Goal: Task Accomplishment & Management: Complete application form

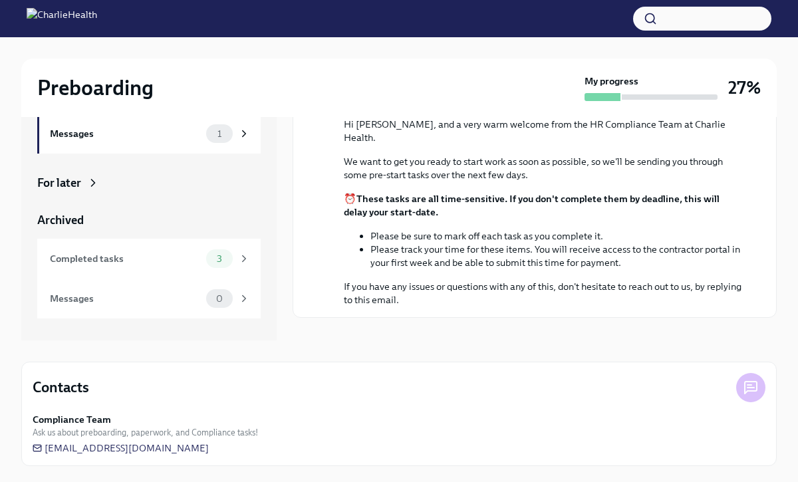
scroll to position [79, 0]
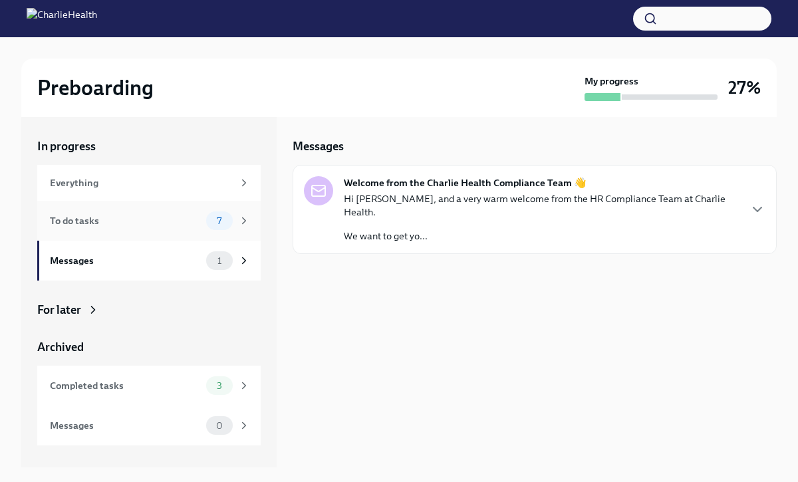
click at [122, 224] on div "To do tasks" at bounding box center [125, 220] width 151 height 15
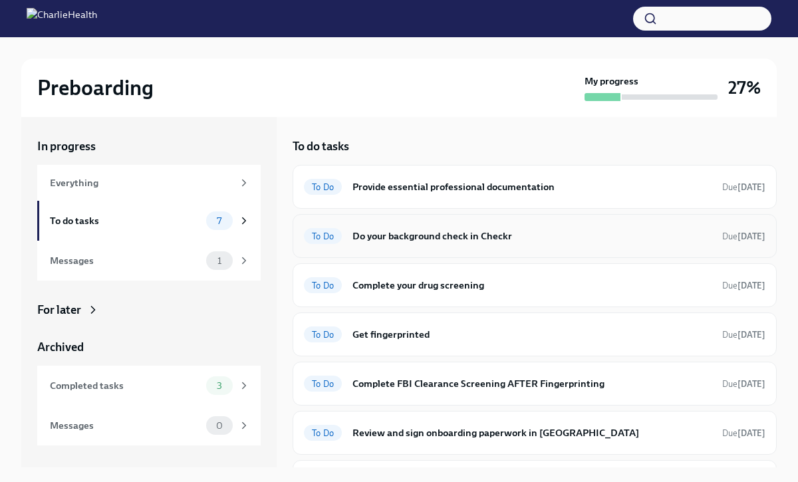
click at [467, 248] on div "To Do Do your background check in Checkr Due [DATE]" at bounding box center [534, 236] width 484 height 44
click at [473, 231] on h6 "Do your background check in Checkr" at bounding box center [531, 236] width 359 height 15
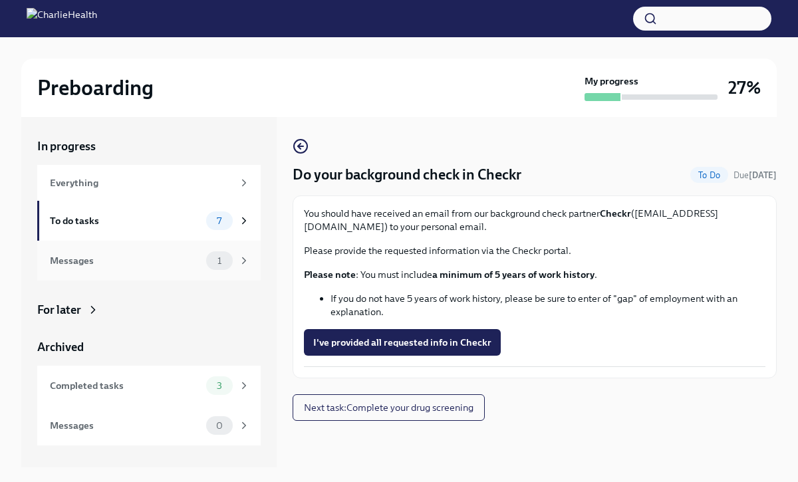
click at [127, 259] on div "Messages" at bounding box center [125, 260] width 151 height 15
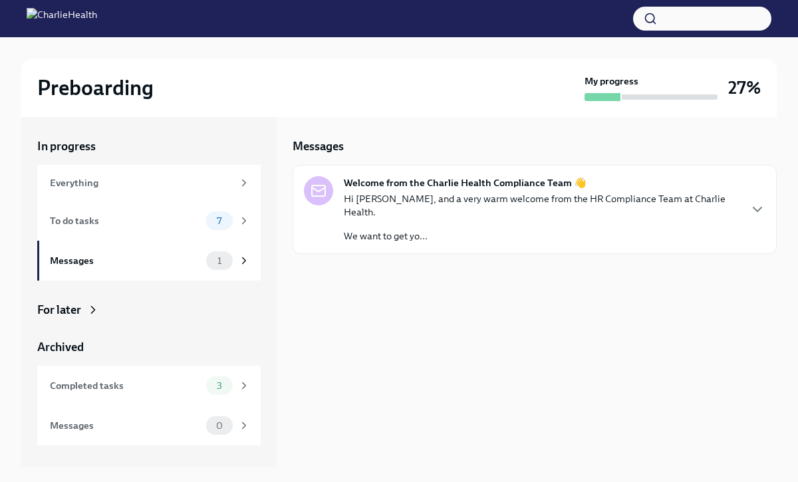
click at [477, 189] on strong "Welcome from the Charlie Health Compliance Team 👋" at bounding box center [465, 182] width 243 height 13
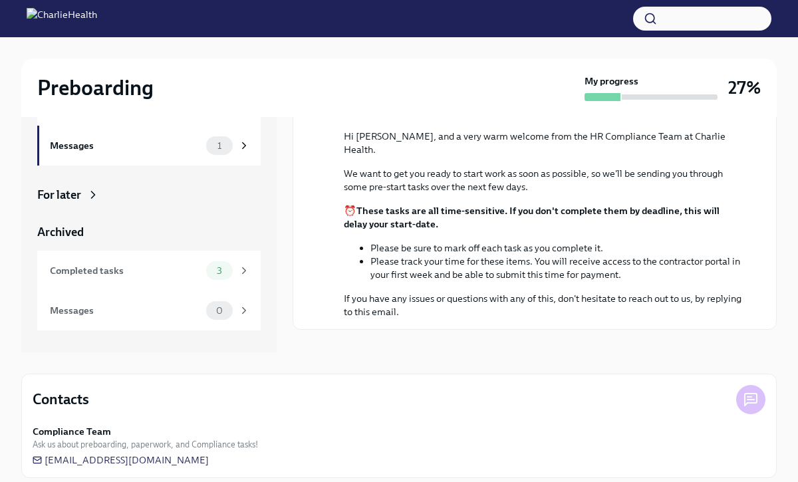
scroll to position [127, 0]
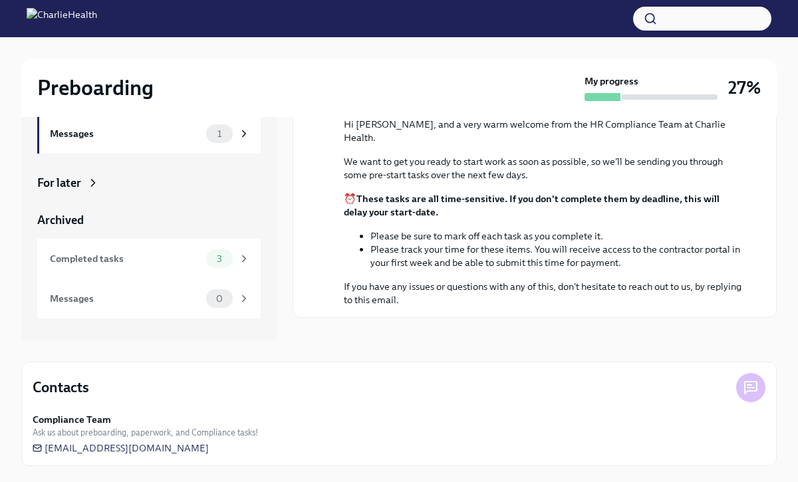
click at [756, 389] on icon at bounding box center [750, 387] width 12 height 12
drag, startPoint x: 221, startPoint y: 449, endPoint x: 45, endPoint y: 449, distance: 176.1
click at [45, 449] on div "Compliance Team Ask us about preboarding, paperwork, and Compliance tasks! [EMA…" at bounding box center [399, 434] width 732 height 42
click at [261, 446] on div "Compliance Team Ask us about preboarding, paperwork, and Compliance tasks! [EMA…" at bounding box center [399, 434] width 732 height 42
drag, startPoint x: 220, startPoint y: 449, endPoint x: 158, endPoint y: 447, distance: 61.8
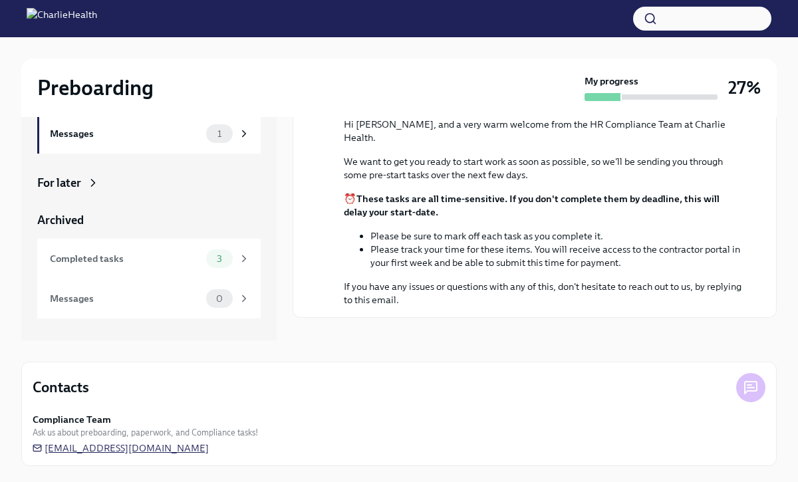
click at [158, 447] on div "Compliance Team Ask us about preboarding, paperwork, and Compliance tasks! [EMA…" at bounding box center [399, 434] width 732 height 42
click at [158, 447] on span "[EMAIL_ADDRESS][DOMAIN_NAME]" at bounding box center [121, 447] width 176 height 13
click at [119, 148] on div "Messages 1" at bounding box center [148, 134] width 223 height 40
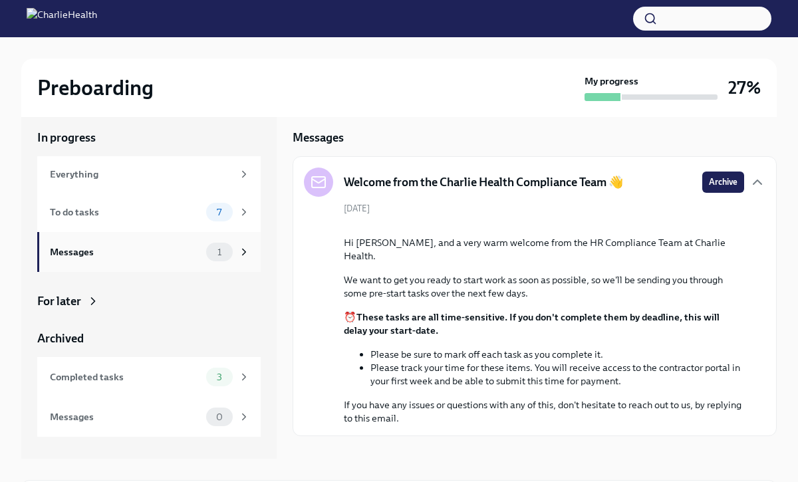
scroll to position [0, 0]
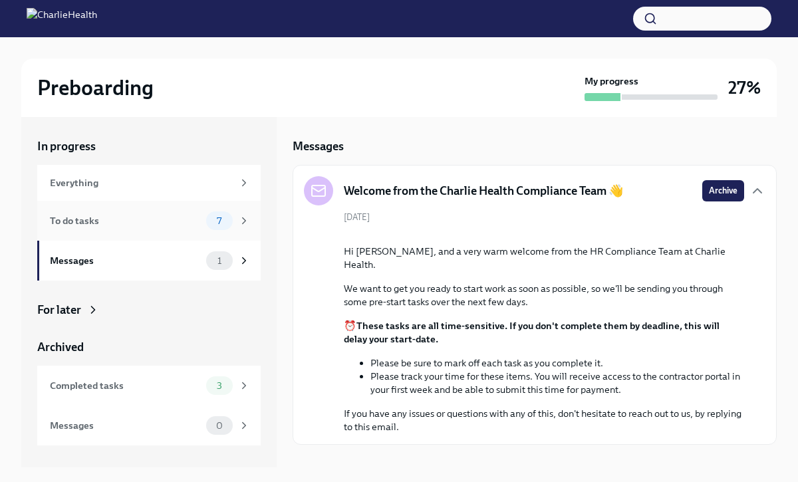
click at [119, 235] on div "To do tasks 7" at bounding box center [148, 221] width 223 height 40
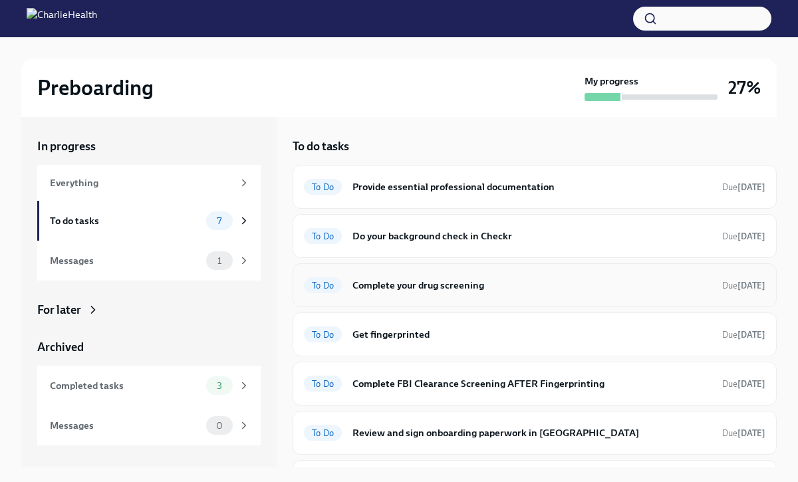
click at [443, 281] on h6 "Complete your drug screening" at bounding box center [531, 285] width 359 height 15
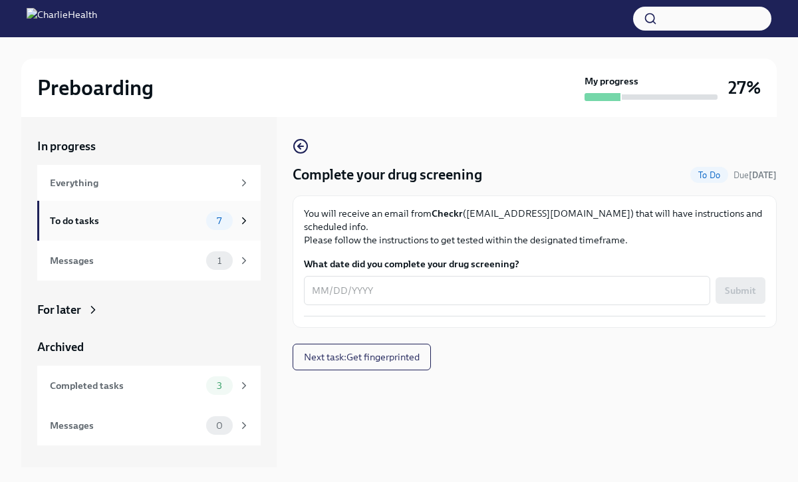
click at [149, 217] on div "To do tasks" at bounding box center [125, 220] width 151 height 15
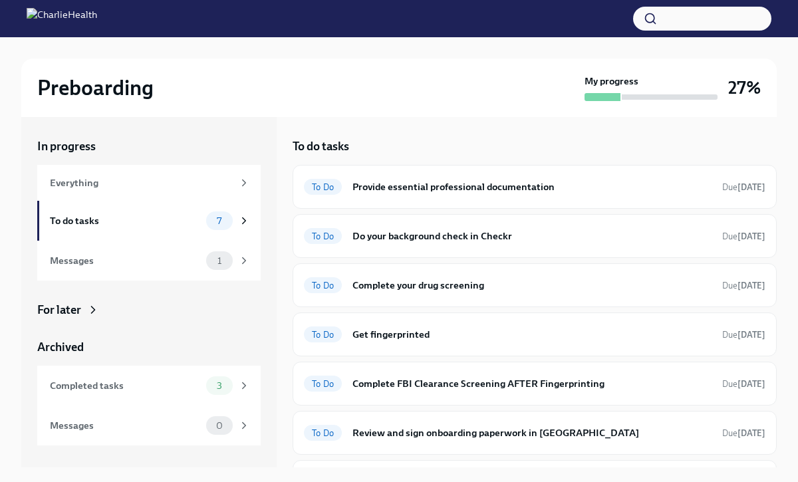
scroll to position [37, 0]
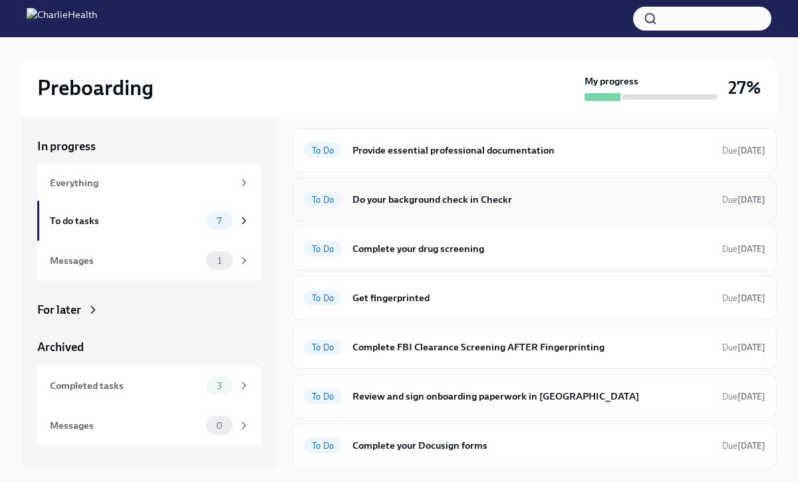
click at [419, 206] on h6 "Do your background check in Checkr" at bounding box center [531, 199] width 359 height 15
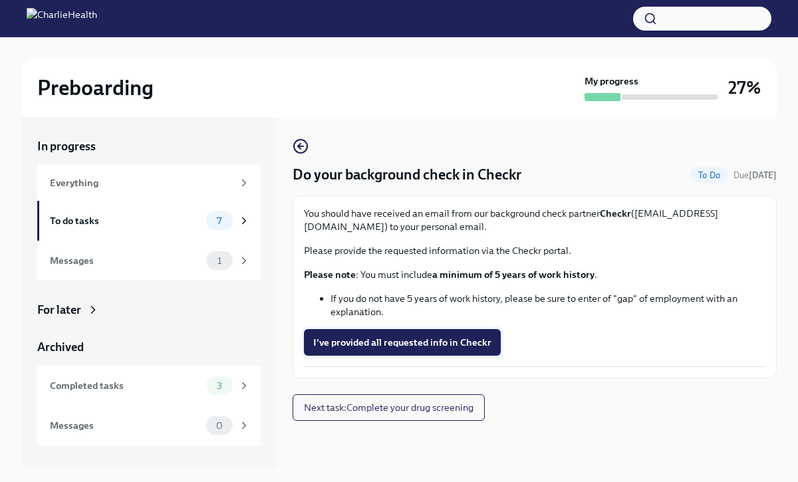
click at [423, 345] on span "I've provided all requested info in Checkr" at bounding box center [402, 342] width 178 height 13
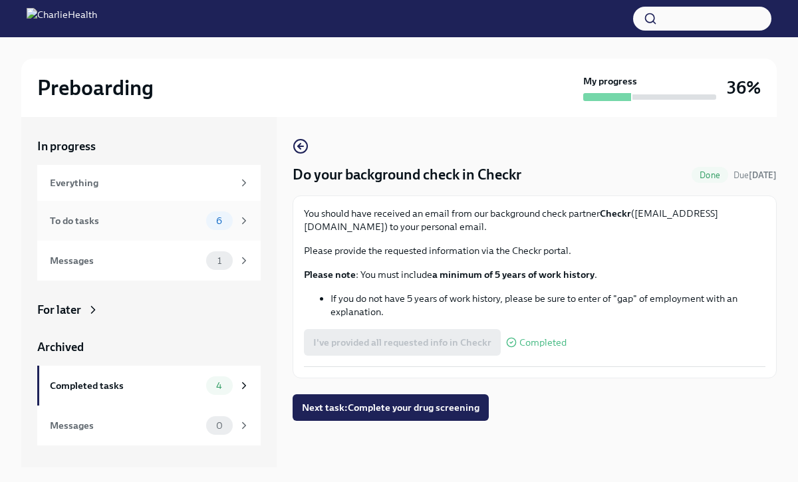
click at [192, 212] on div "To do tasks 6" at bounding box center [150, 220] width 200 height 19
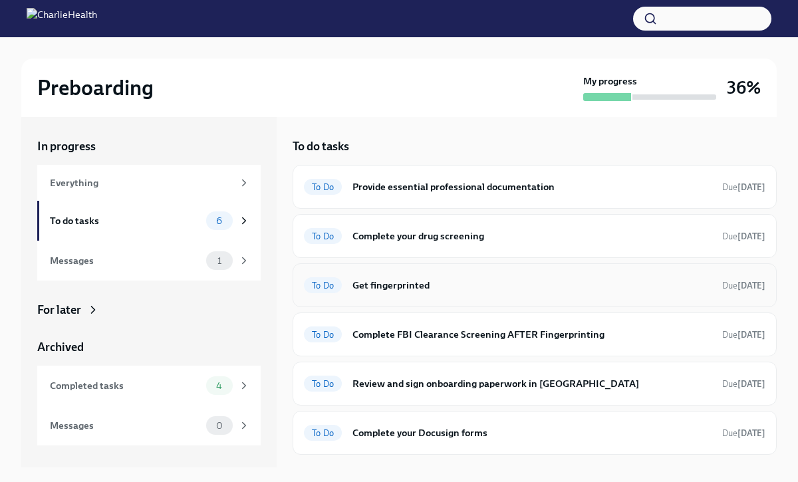
click at [389, 299] on div "To Do Get fingerprinted Due [DATE]" at bounding box center [534, 285] width 484 height 44
click at [393, 286] on h6 "Get fingerprinted" at bounding box center [531, 285] width 359 height 15
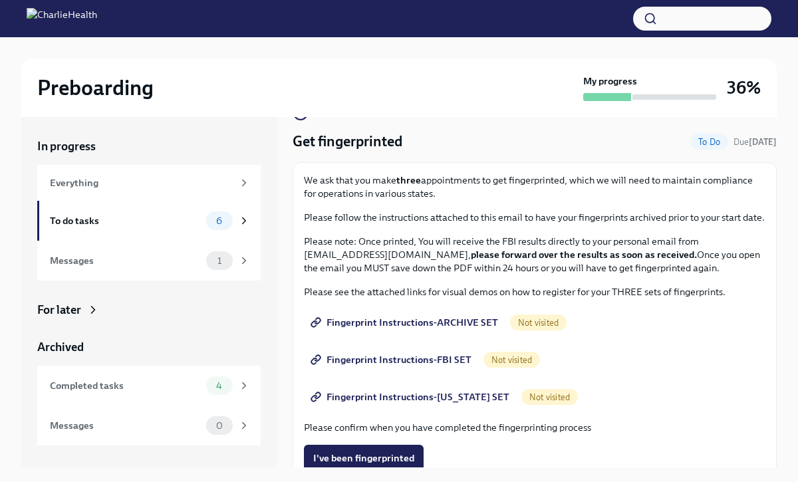
scroll to position [36, 0]
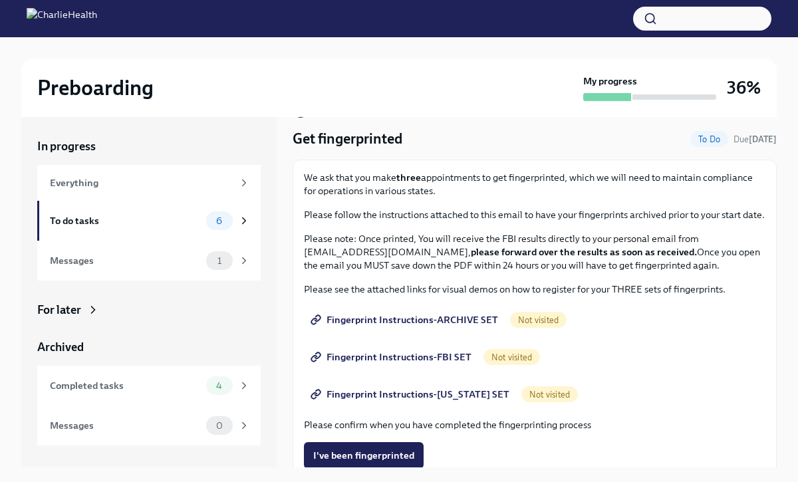
click at [434, 321] on span "Fingerprint Instructions-ARCHIVE SET" at bounding box center [405, 319] width 185 height 13
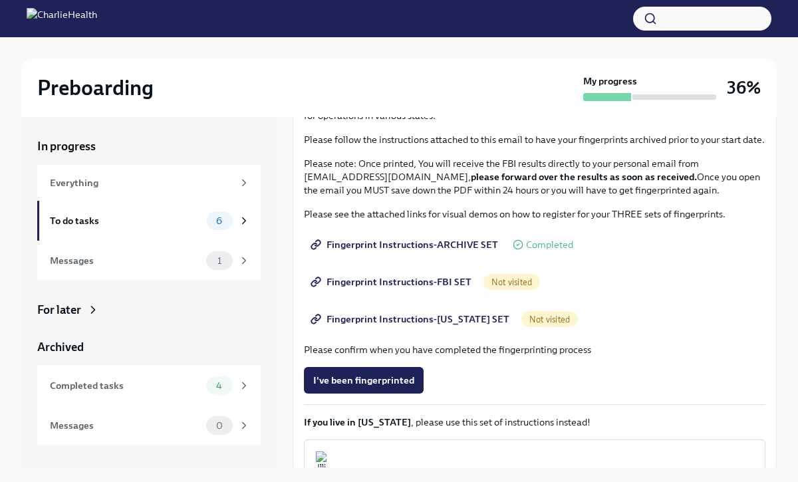
scroll to position [120, 0]
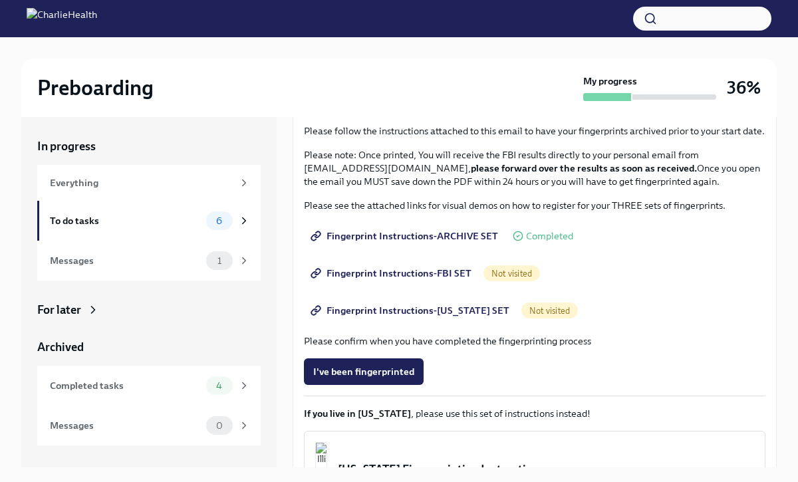
click at [415, 269] on span "Fingerprint Instructions-FBI SET" at bounding box center [392, 273] width 158 height 13
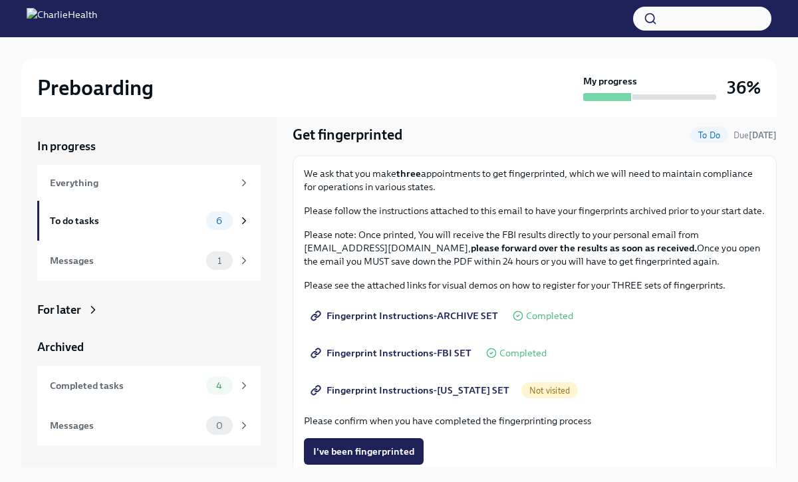
scroll to position [56, 0]
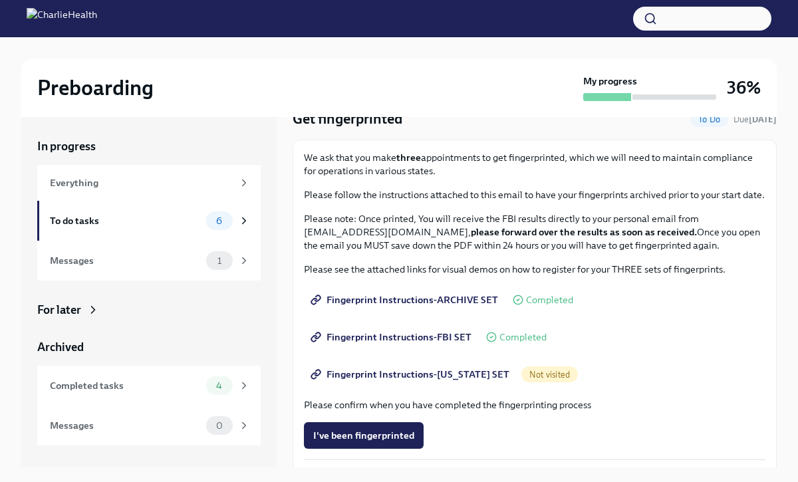
click at [528, 378] on span "Not visited" at bounding box center [549, 375] width 56 height 10
click at [455, 377] on span "Fingerprint Instructions-[US_STATE] SET" at bounding box center [411, 374] width 196 height 13
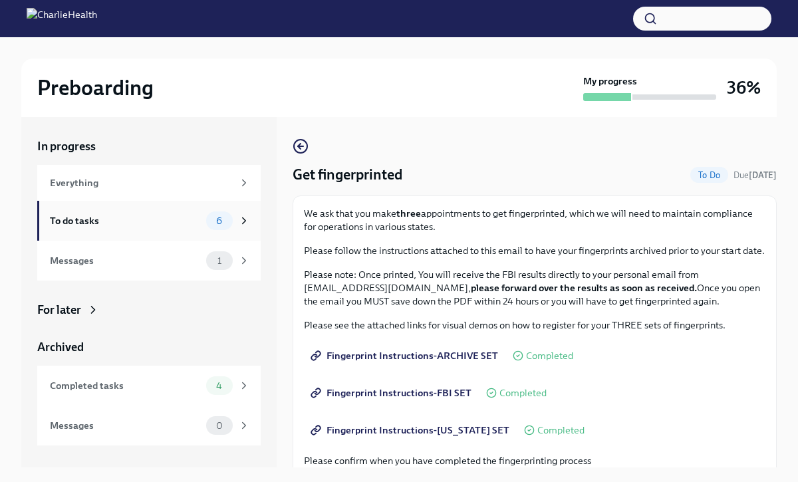
click at [156, 227] on div "To do tasks" at bounding box center [125, 220] width 151 height 15
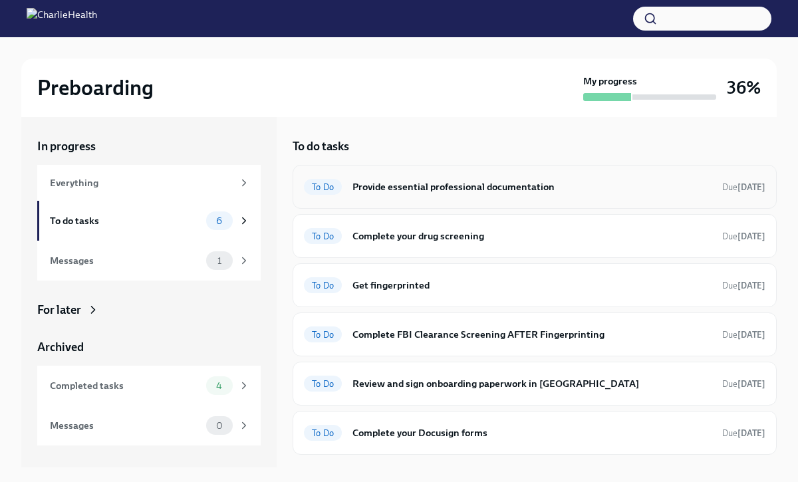
click at [401, 193] on h6 "Provide essential professional documentation" at bounding box center [531, 186] width 359 height 15
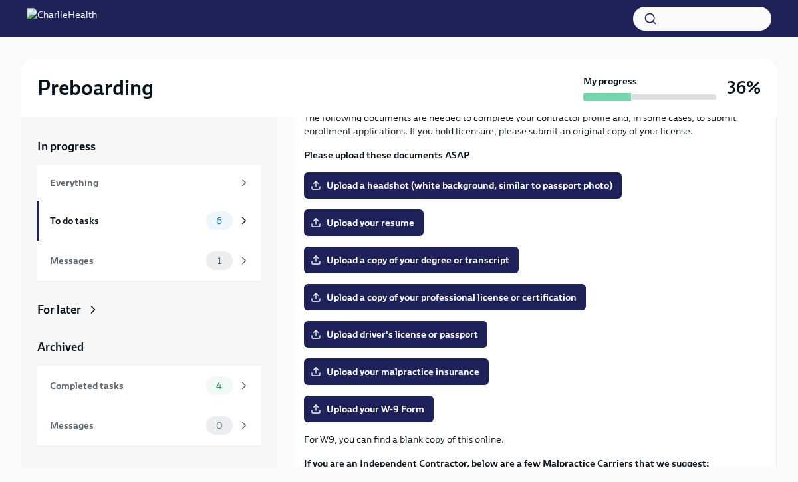
scroll to position [92, 0]
